Goal: Transaction & Acquisition: Purchase product/service

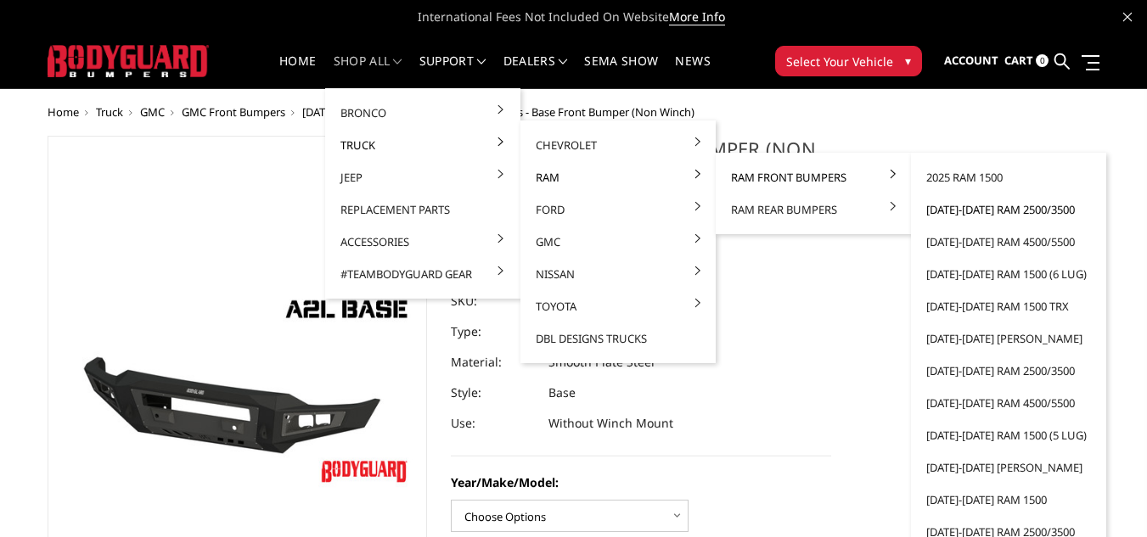
click at [967, 209] on link "[DATE]-[DATE] Ram 2500/3500" at bounding box center [1009, 210] width 182 height 32
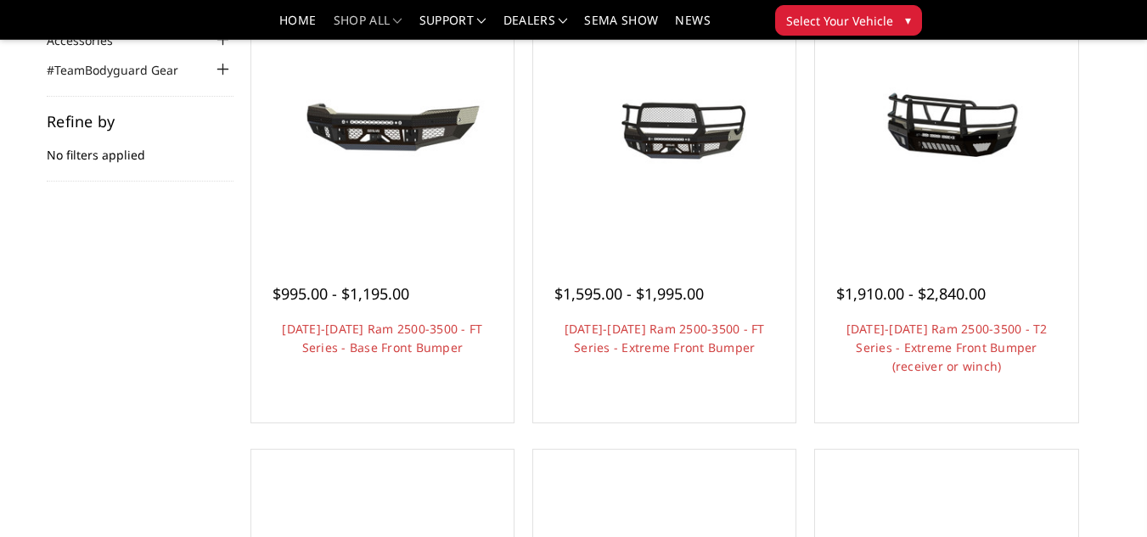
scroll to position [102, 0]
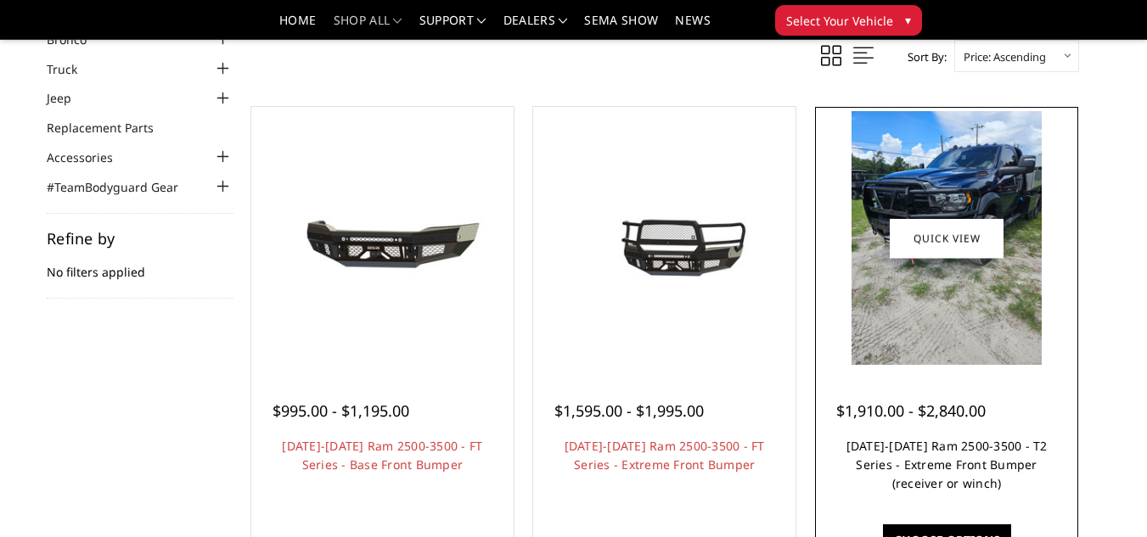
click at [942, 490] on link "[DATE]-[DATE] Ram 2500-3500 - T2 Series - Extreme Front Bumper (receiver or win…" at bounding box center [946, 464] width 201 height 53
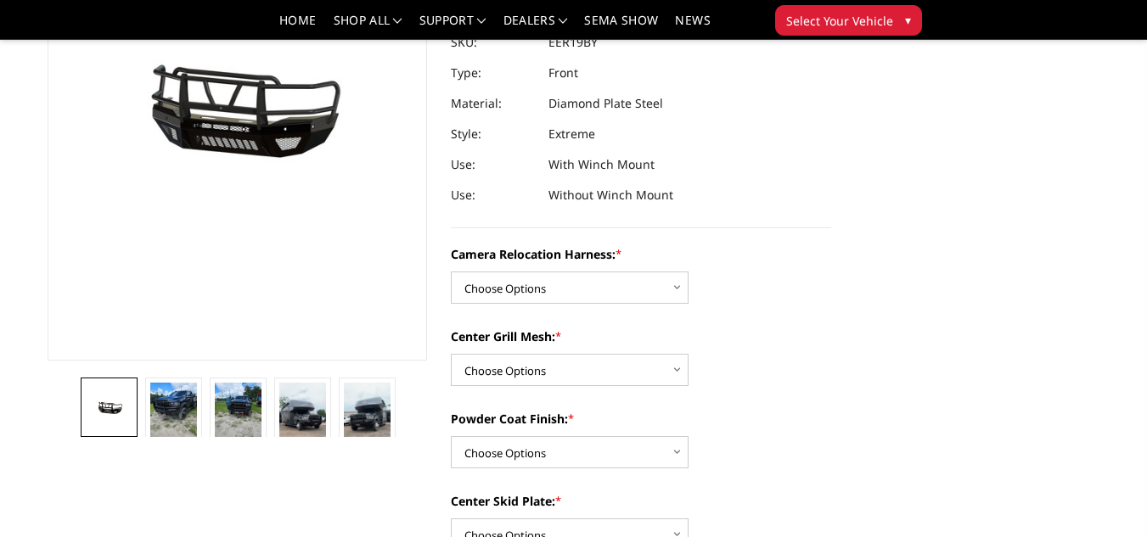
scroll to position [238, 0]
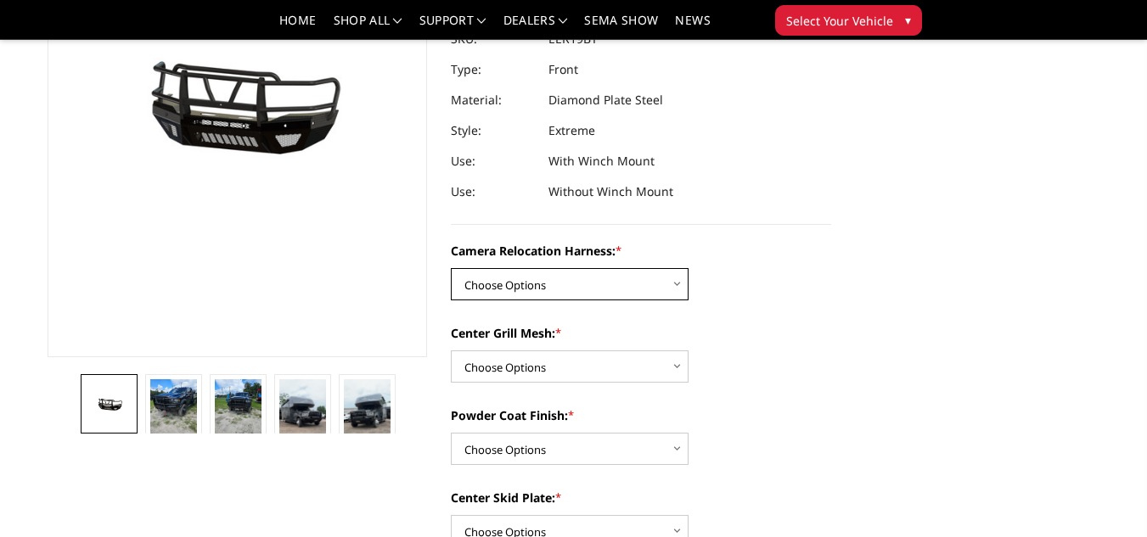
click at [684, 295] on select "Choose Options Without camera harness With camera harness" at bounding box center [570, 284] width 238 height 32
select select "3820"
click at [451, 268] on select "Choose Options Without camera harness With camera harness" at bounding box center [570, 284] width 238 height 32
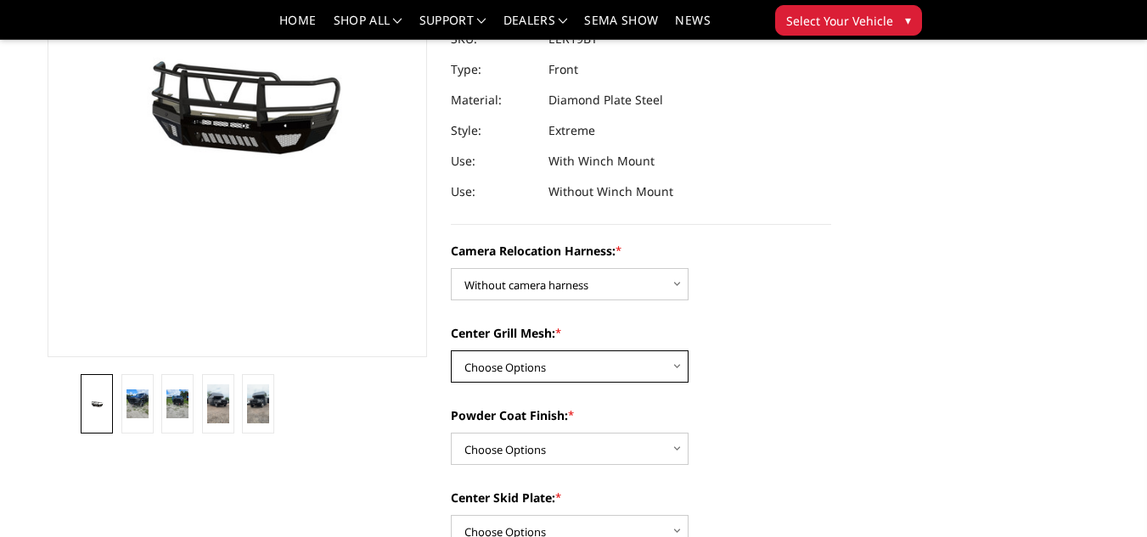
click at [665, 366] on select "Choose Options Without expanded metal With expanded metal" at bounding box center [570, 367] width 238 height 32
select select "3817"
click at [451, 351] on select "Choose Options Without expanded metal With expanded metal" at bounding box center [570, 367] width 238 height 32
click at [646, 440] on select "Choose Options Textured Black Powder Coat Gloss Black Powder Coat Bare Metal" at bounding box center [570, 449] width 238 height 32
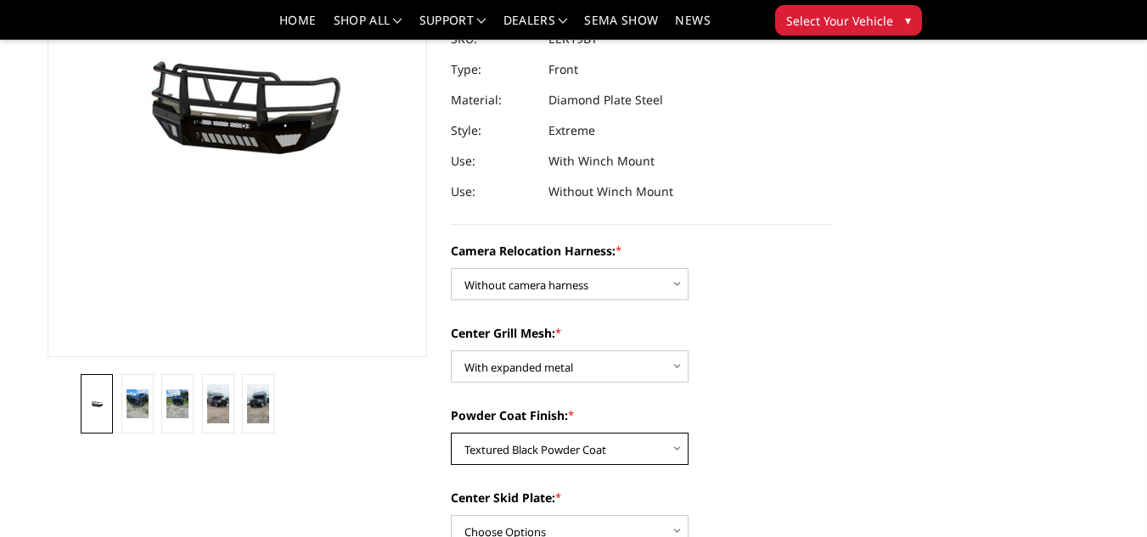
click at [451, 433] on select "Choose Options Textured Black Powder Coat Gloss Black Powder Coat Bare Metal" at bounding box center [570, 449] width 238 height 32
click at [765, 409] on label "Powder Coat Finish: *" at bounding box center [641, 416] width 380 height 18
click at [688, 433] on select "Choose Options Textured Black Powder Coat Gloss Black Powder Coat Bare Metal" at bounding box center [570, 449] width 238 height 32
select select "3816"
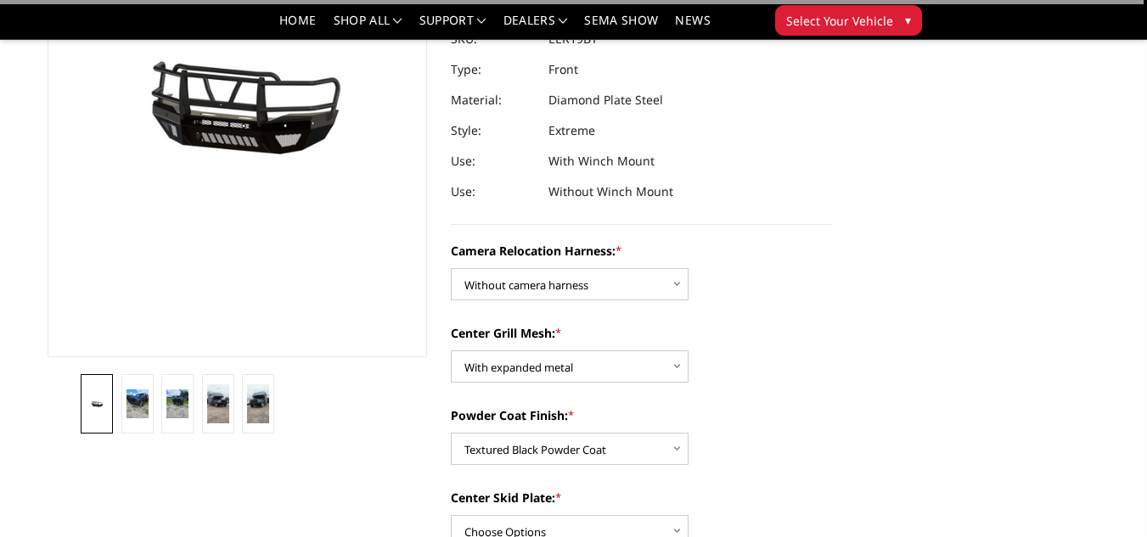
click at [765, 409] on label "Powder Coat Finish: *" at bounding box center [641, 416] width 380 height 18
click at [688, 433] on select "Choose Options Textured Black Powder Coat Gloss Black Powder Coat Bare Metal" at bounding box center [570, 449] width 238 height 32
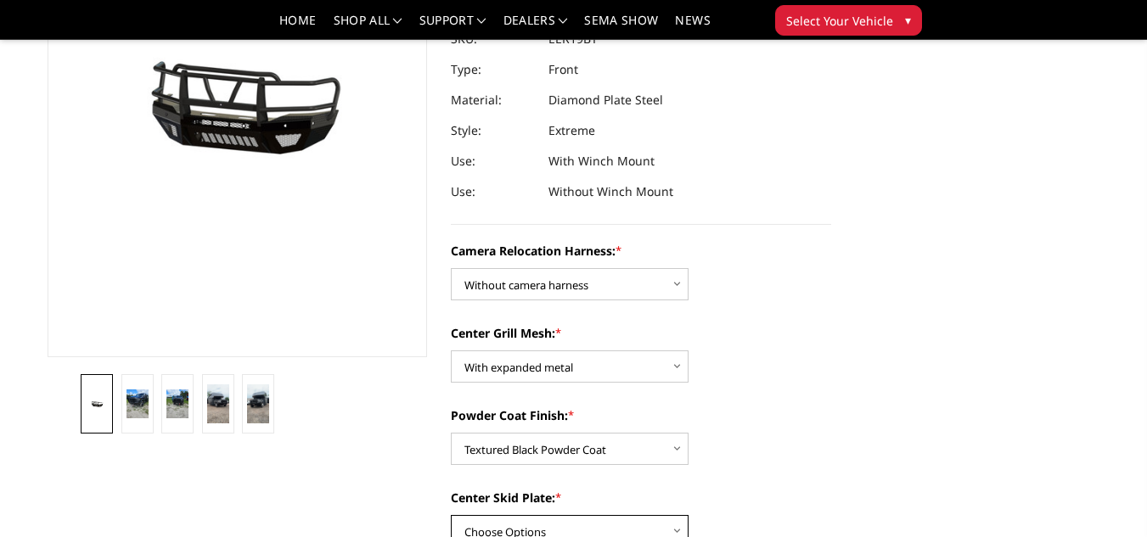
scroll to position [248, 0]
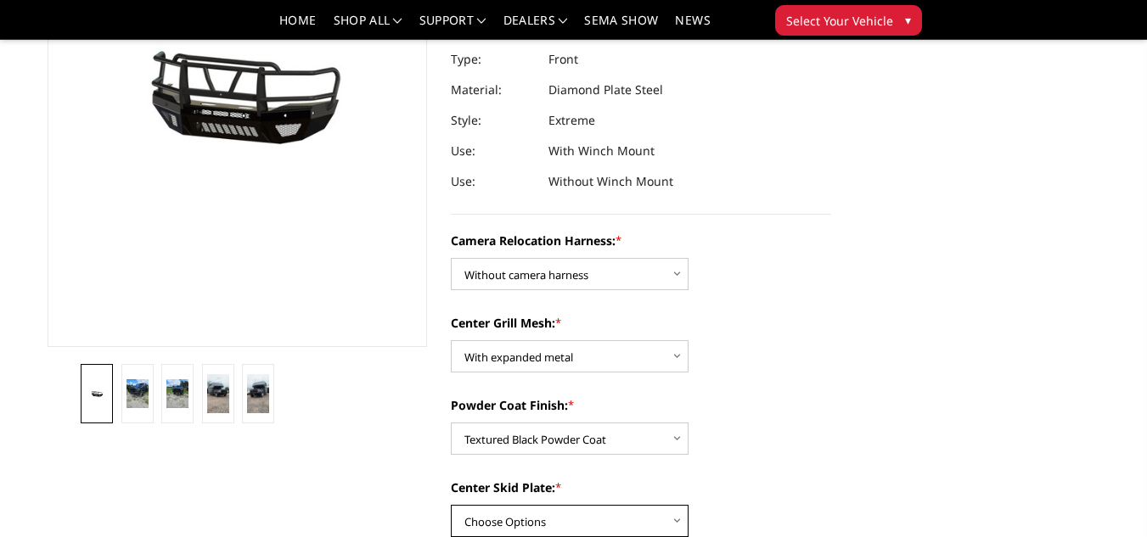
click at [649, 516] on select "Choose Options Winch Mount Skid Plate Standard Skid Plate (included) 2" Receive…" at bounding box center [570, 521] width 238 height 32
select select "3811"
click at [451, 505] on select "Choose Options Winch Mount Skid Plate Standard Skid Plate (included) 2" Receive…" at bounding box center [570, 521] width 238 height 32
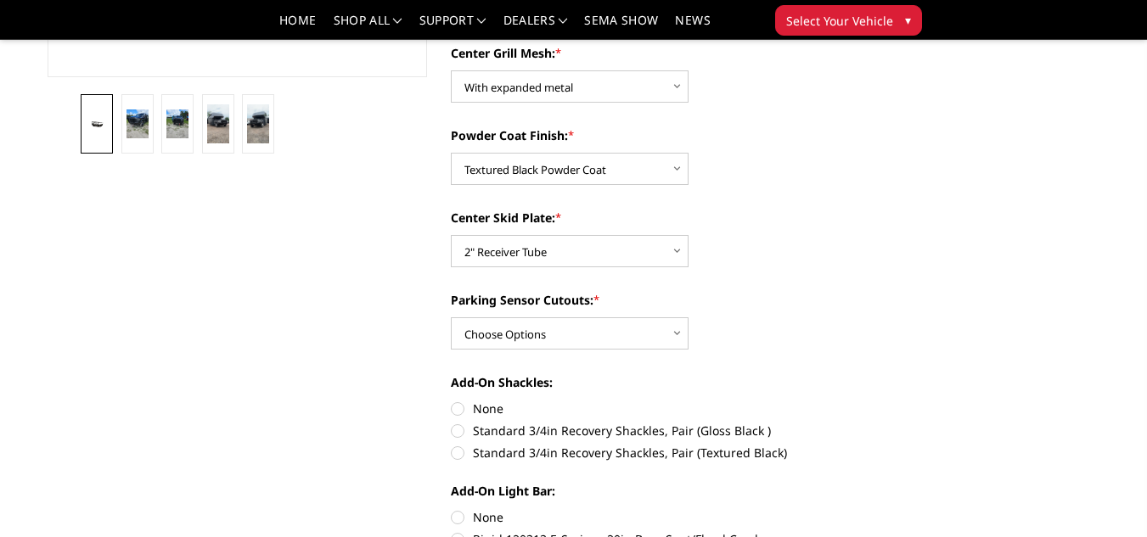
scroll to position [519, 0]
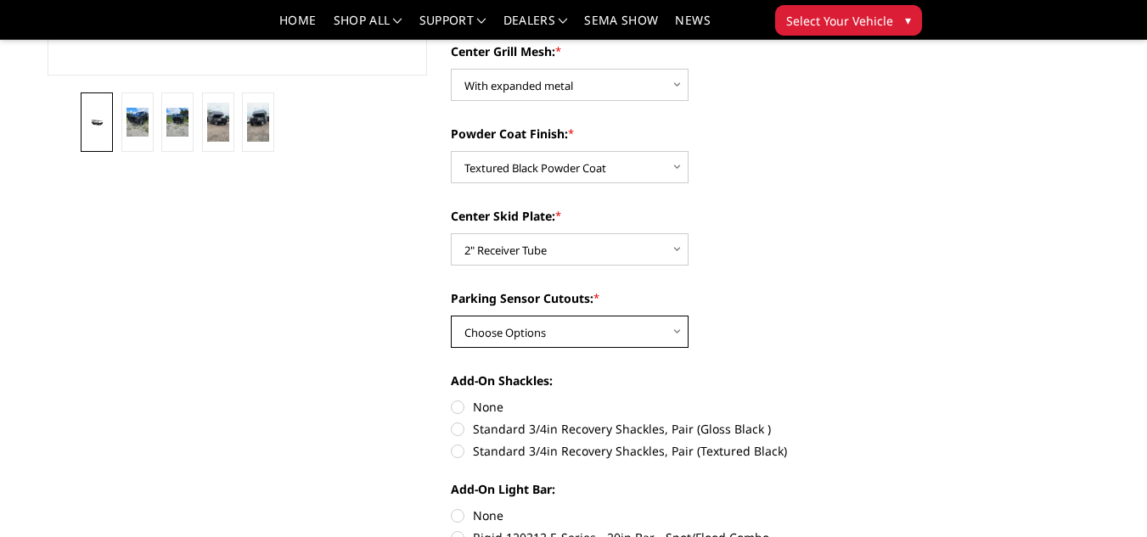
click at [599, 334] on select "Choose Options Yes - With Parking Sensor Cutouts" at bounding box center [570, 332] width 238 height 32
click at [497, 332] on select "Choose Options Yes - With Parking Sensor Cutouts" at bounding box center [570, 332] width 238 height 32
drag, startPoint x: 497, startPoint y: 332, endPoint x: 398, endPoint y: 379, distance: 110.1
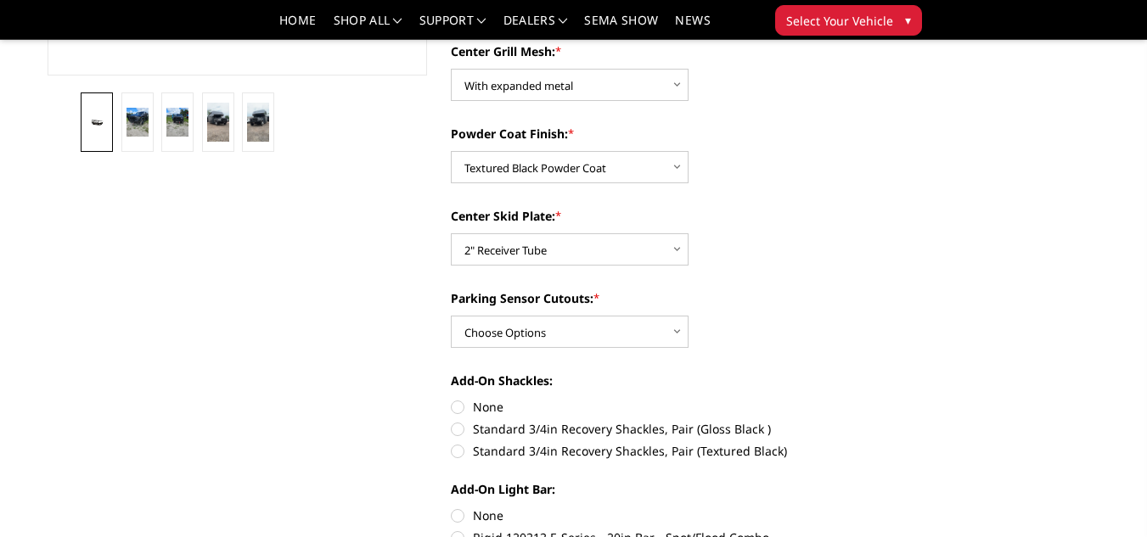
click at [466, 454] on label "Standard 3/4in Recovery Shackles, Pair (Textured Black)" at bounding box center [641, 451] width 380 height 18
click at [831, 421] on input "Standard 3/4in Recovery Shackles, Pair (Textured Black)" at bounding box center [831, 420] width 1 height 1
radio input "true"
click at [451, 398] on input "None" at bounding box center [451, 398] width 1 height 1
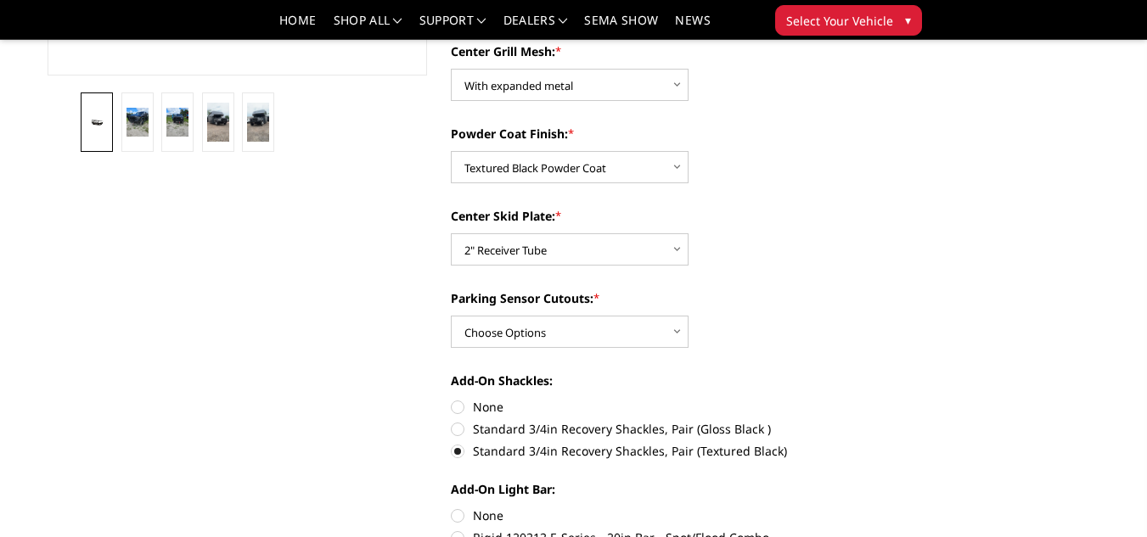
radio input "true"
click at [831, 420] on input "Standard 3/4in Recovery Shackles, Pair (Textured Black)" at bounding box center [831, 420] width 1 height 1
radio input "true"
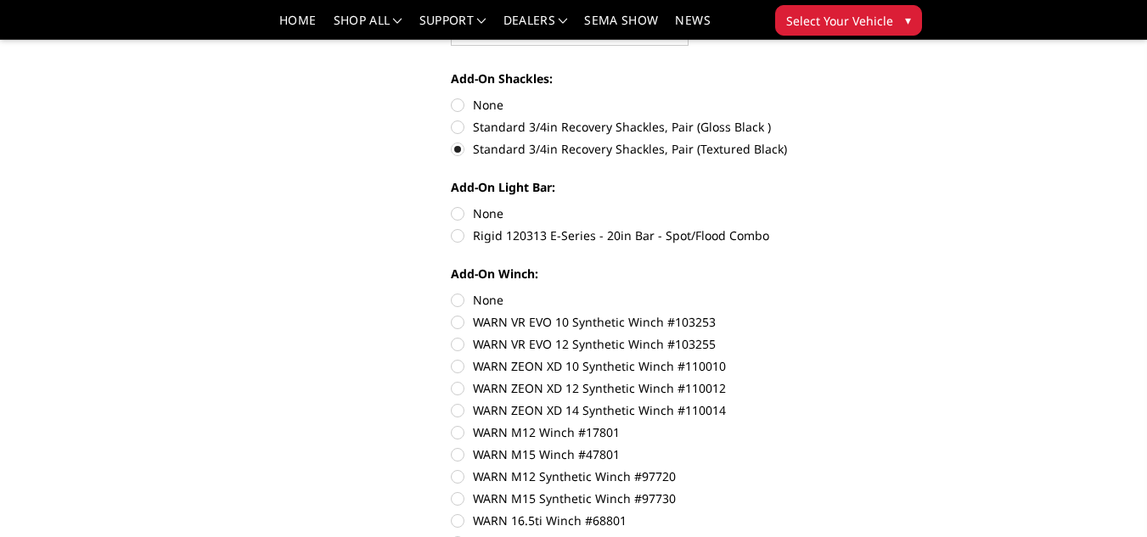
scroll to position [825, 0]
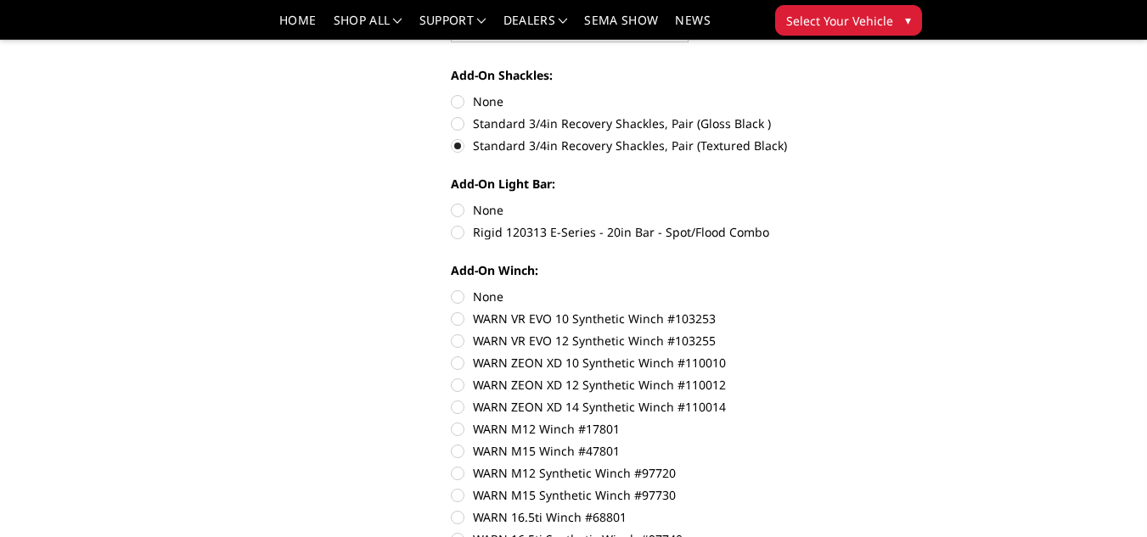
click at [459, 210] on label "None" at bounding box center [641, 210] width 380 height 18
click at [452, 202] on input "None" at bounding box center [451, 201] width 1 height 1
radio input "true"
click at [459, 300] on label "None" at bounding box center [641, 297] width 380 height 18
click at [452, 289] on input "None" at bounding box center [451, 288] width 1 height 1
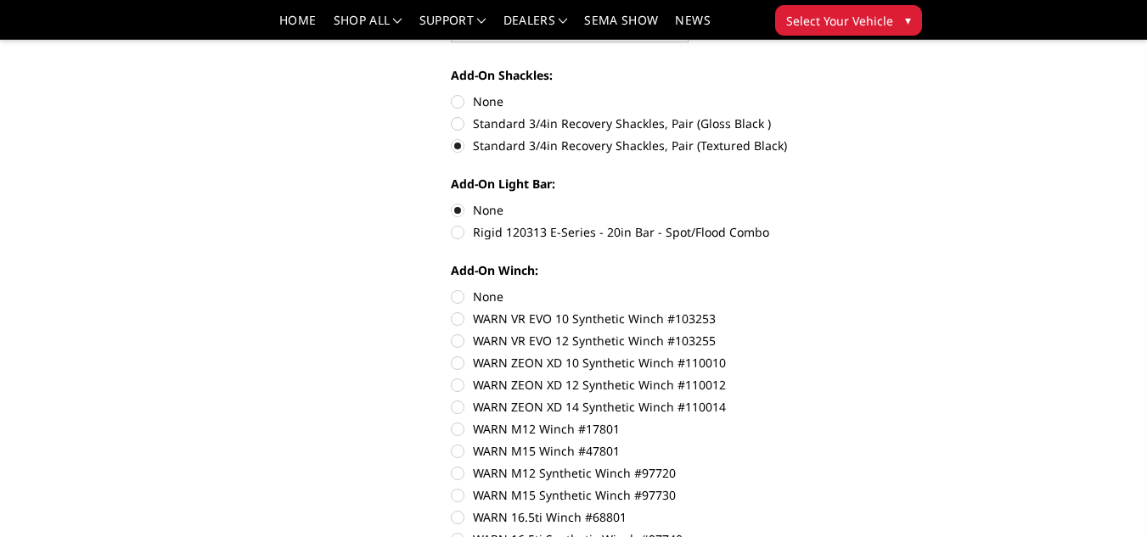
radio input "true"
click at [831, 288] on input "WARN VR EVO 10 Synthetic Winch #103253" at bounding box center [831, 288] width 1 height 1
radio input "true"
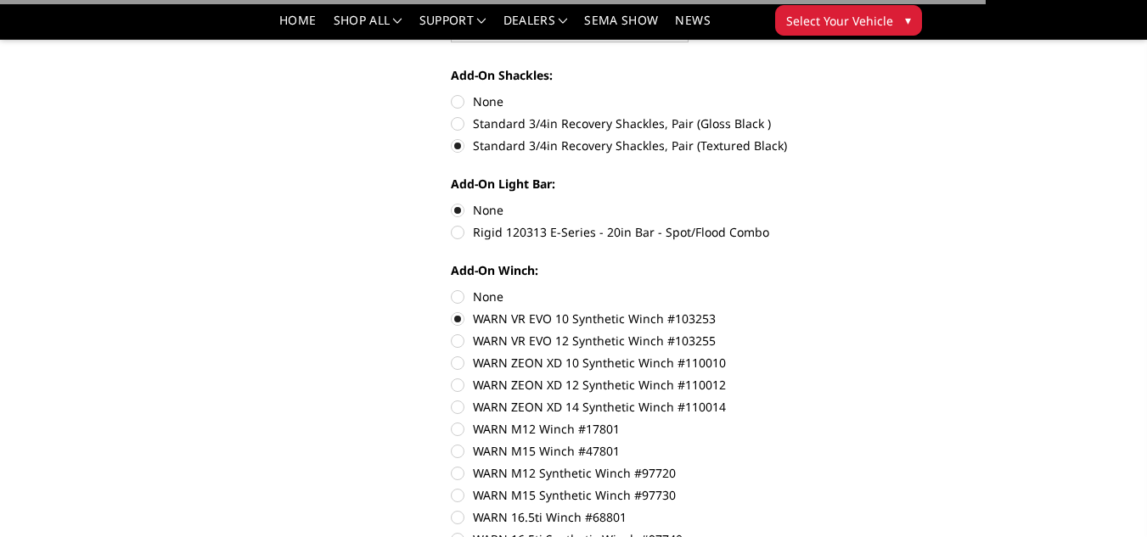
click at [451, 288] on input "None" at bounding box center [451, 288] width 1 height 1
radio input "true"
click at [415, 344] on div "2019-2025 Ram 2500-3500 - T2 Series - Extreme Front Bumper (receiver or winch) …" at bounding box center [439, 357] width 807 height 2193
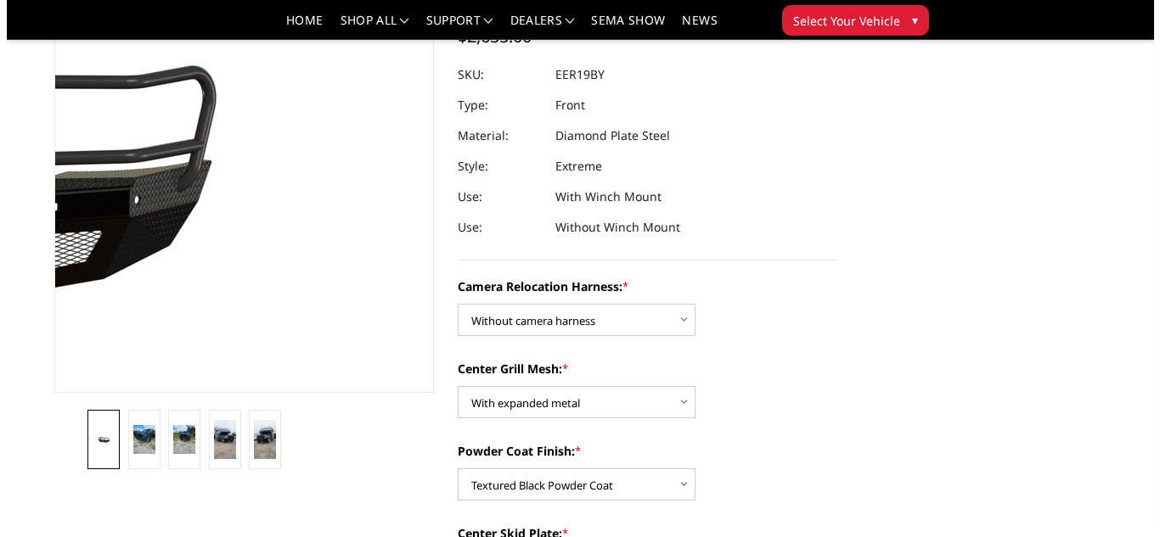
scroll to position [204, 0]
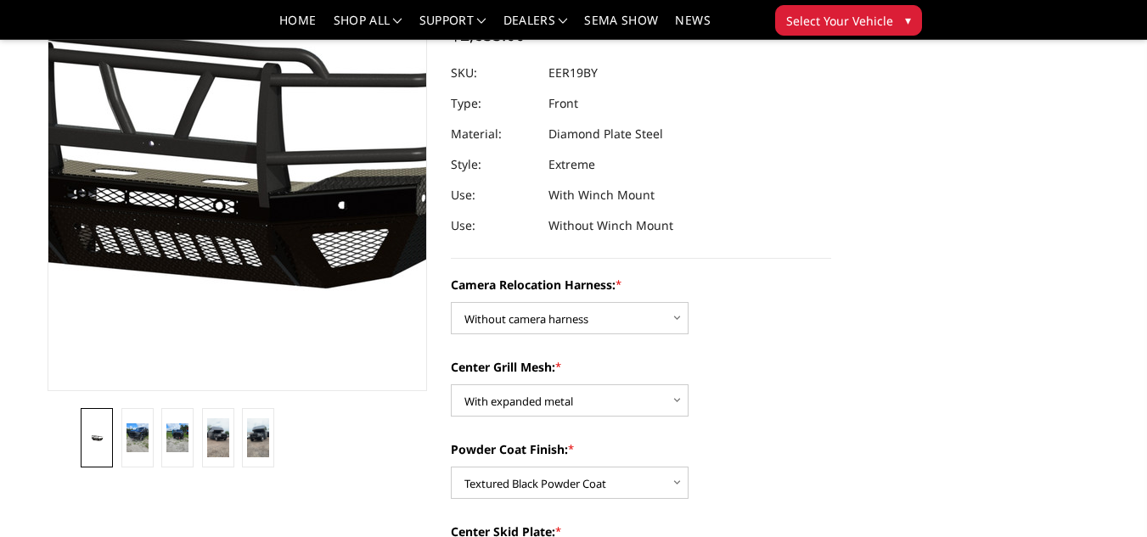
click at [257, 257] on img at bounding box center [200, 138] width 1087 height 508
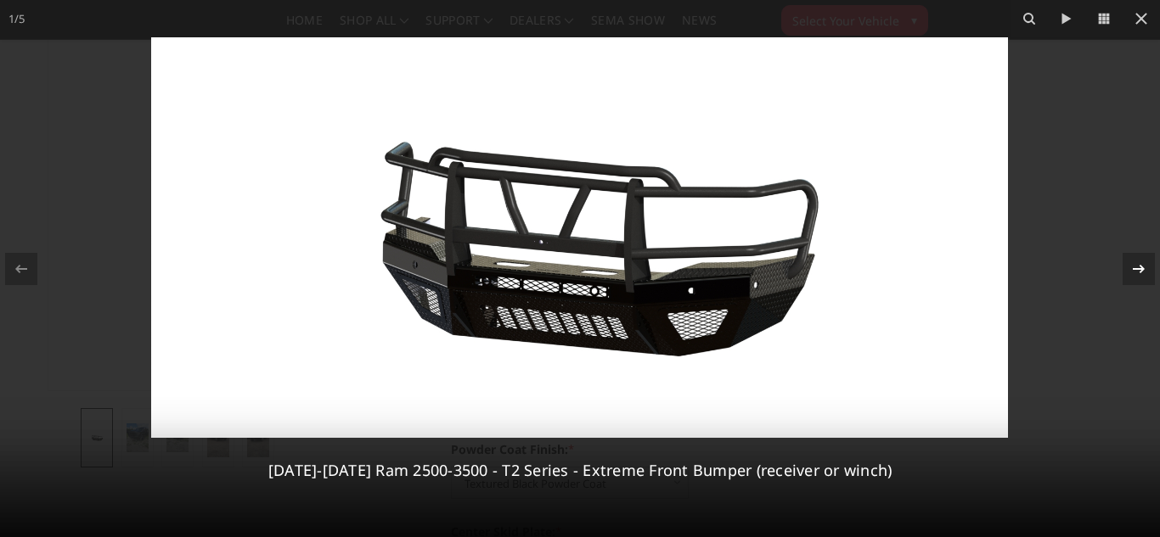
click at [1126, 272] on div at bounding box center [1138, 269] width 32 height 32
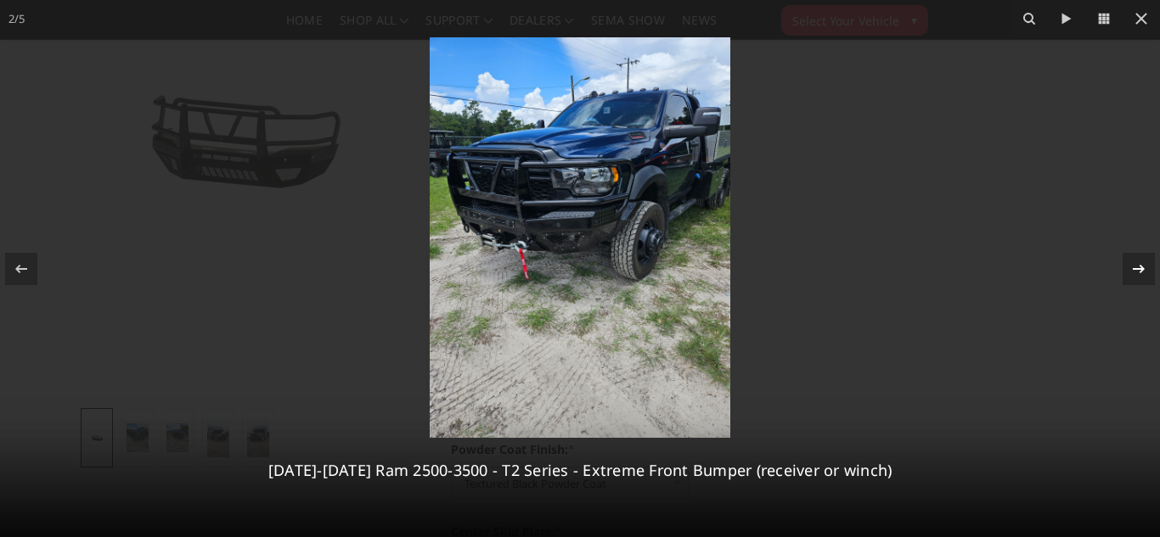
click at [1126, 272] on div at bounding box center [1138, 269] width 32 height 32
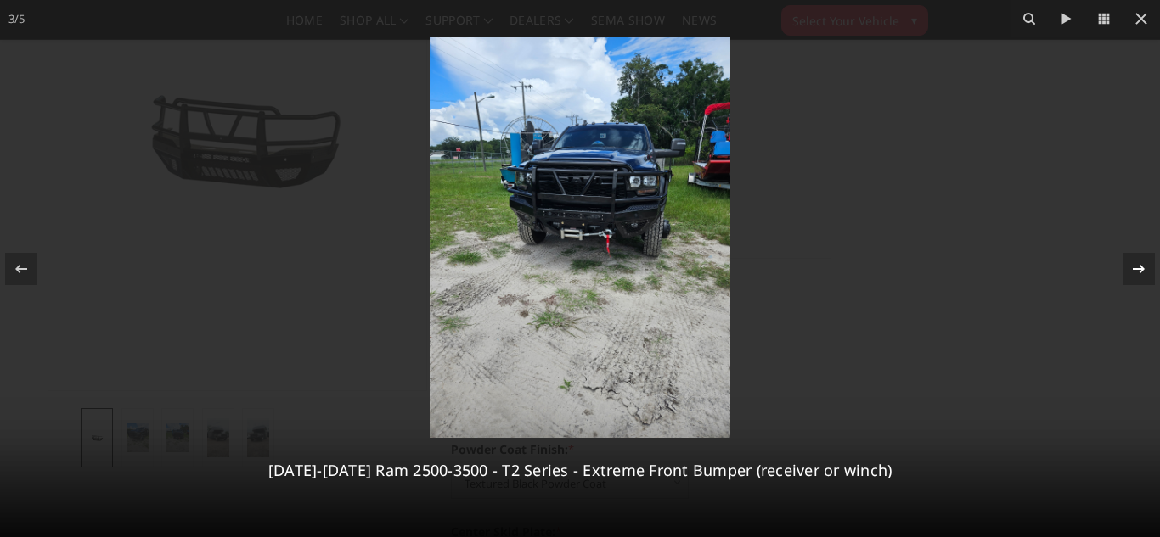
click at [1126, 272] on div at bounding box center [1138, 269] width 32 height 32
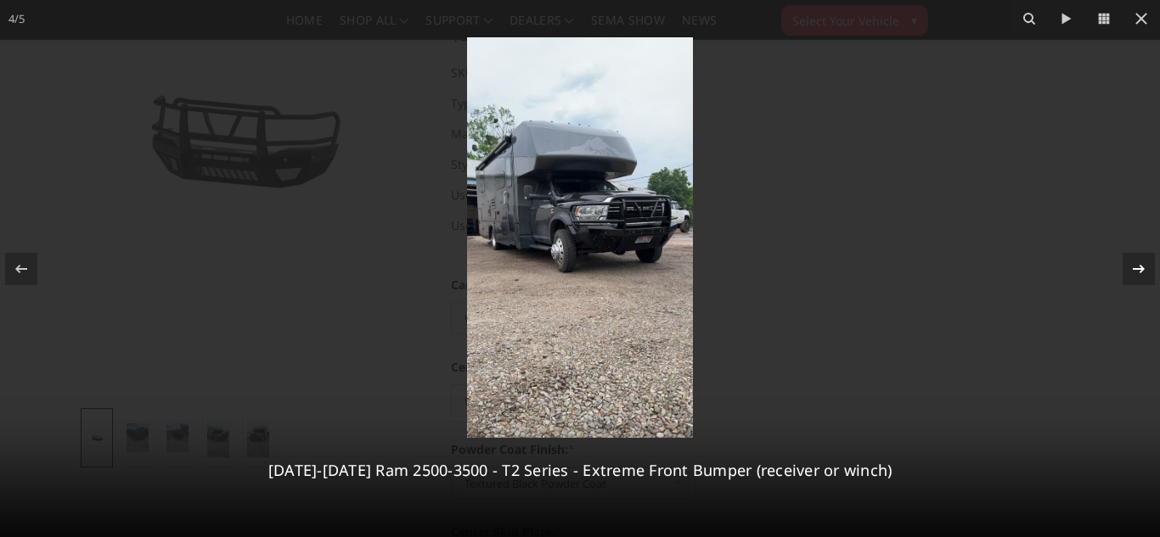
click at [1126, 272] on div at bounding box center [1138, 269] width 32 height 32
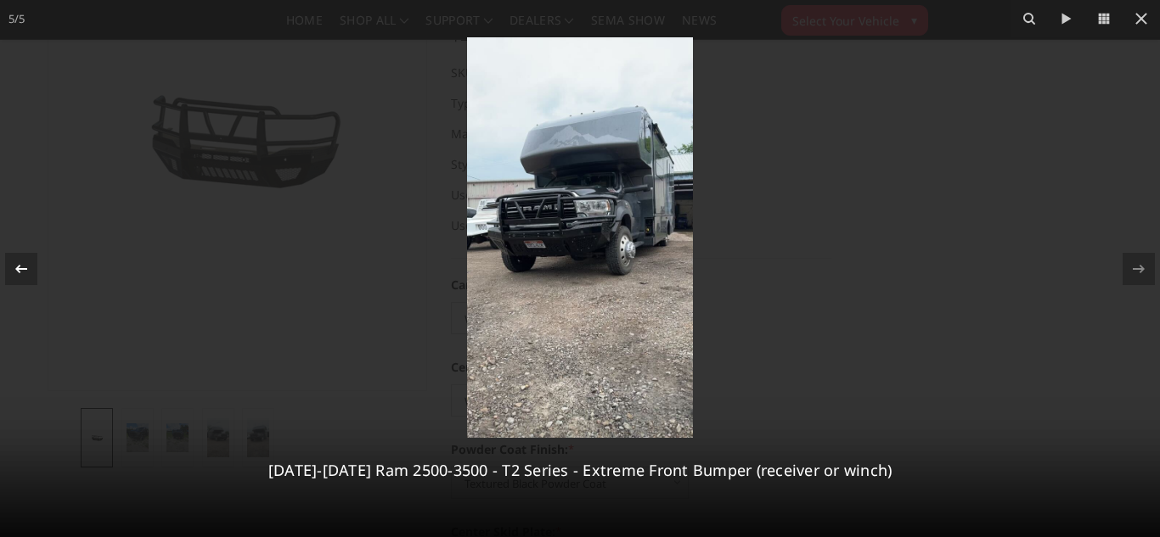
click at [22, 279] on div at bounding box center [21, 269] width 32 height 32
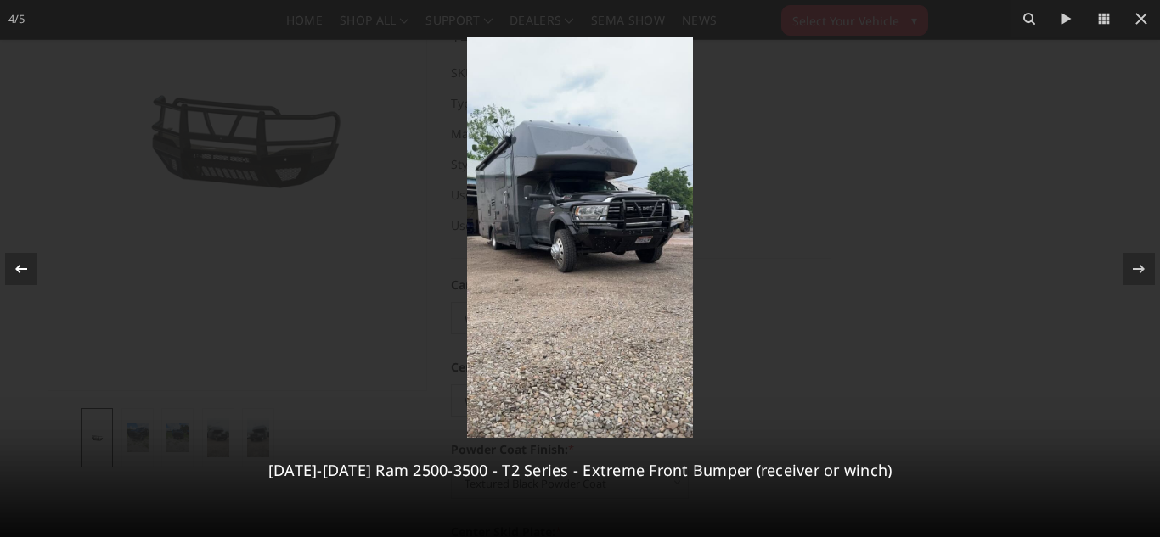
click at [22, 279] on div at bounding box center [21, 269] width 32 height 32
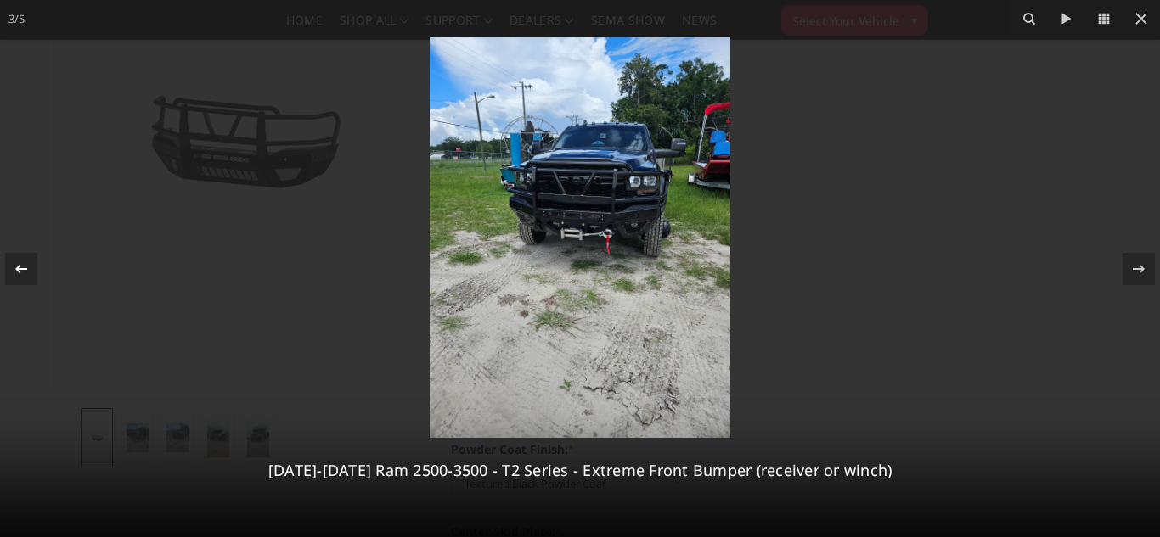
click at [22, 279] on div at bounding box center [21, 269] width 32 height 32
